Goal: Task Accomplishment & Management: Manage account settings

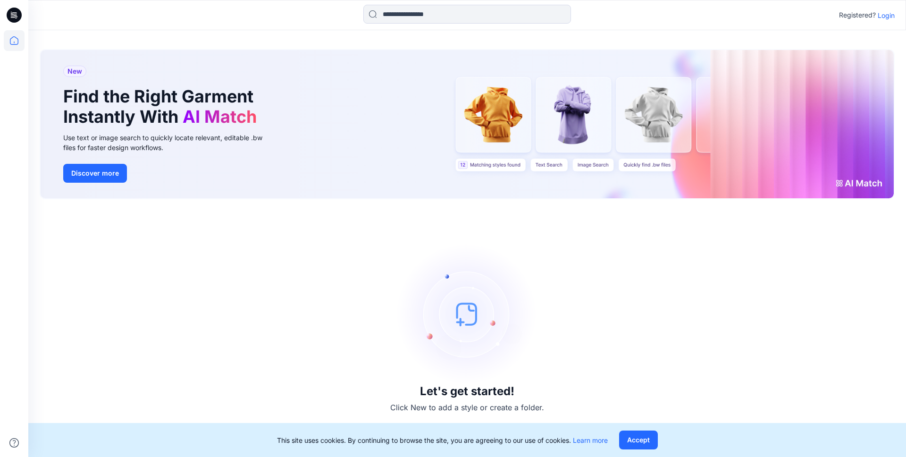
click at [884, 17] on p "Login" at bounding box center [885, 15] width 17 height 10
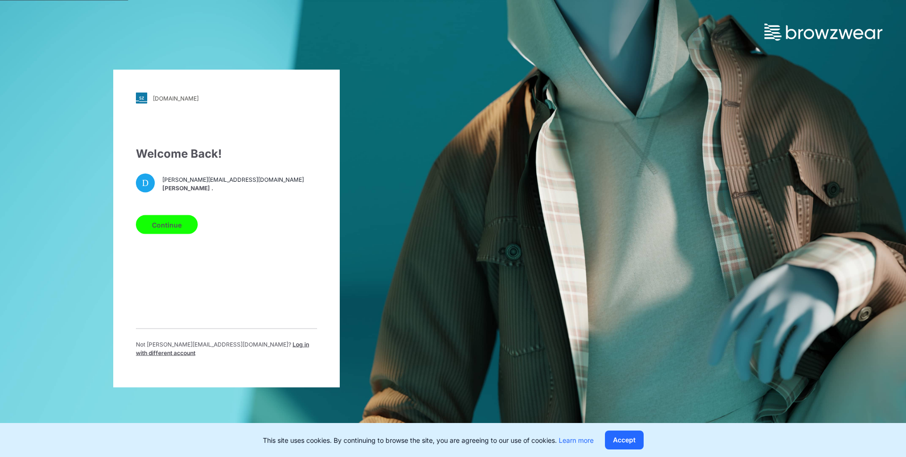
click at [167, 230] on button "Continue" at bounding box center [167, 224] width 62 height 19
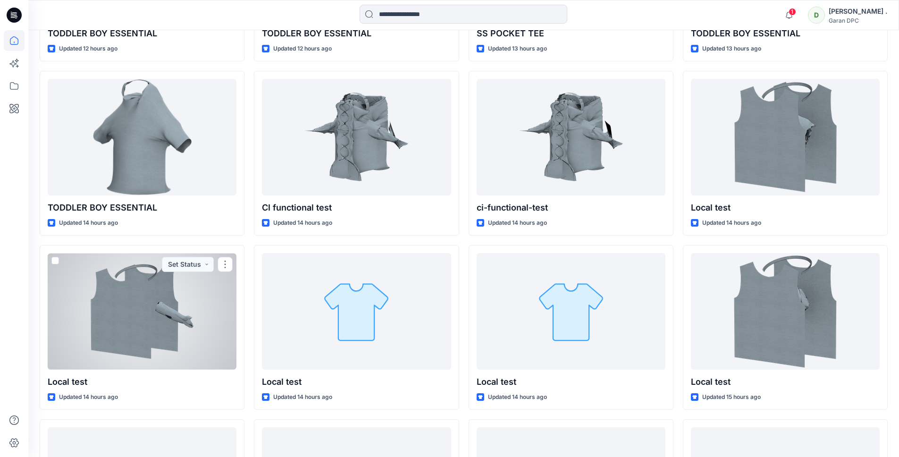
scroll to position [2513, 0]
